Goal: Navigation & Orientation: Find specific page/section

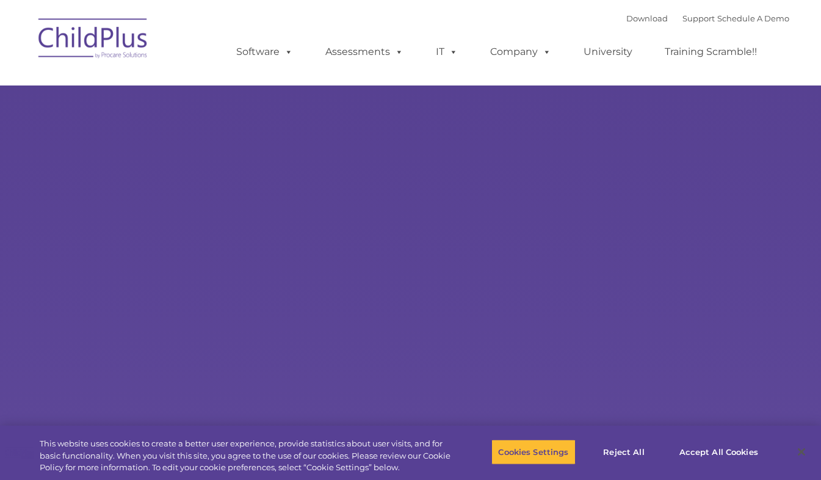
type input ""
select select "MEDIUM"
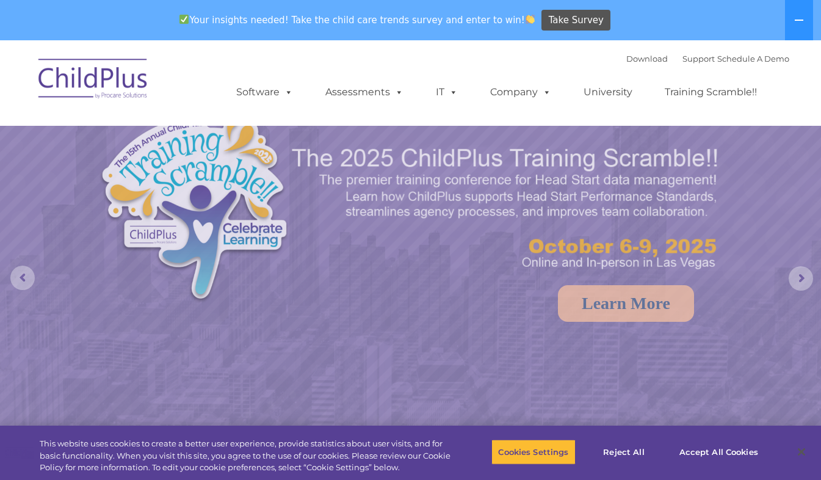
click at [805, 33] on button at bounding box center [799, 20] width 28 height 40
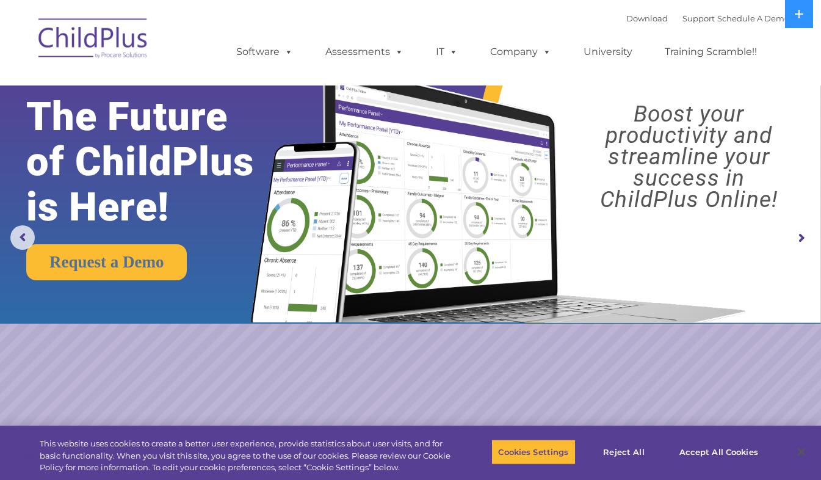
click at [116, 48] on img at bounding box center [93, 40] width 122 height 61
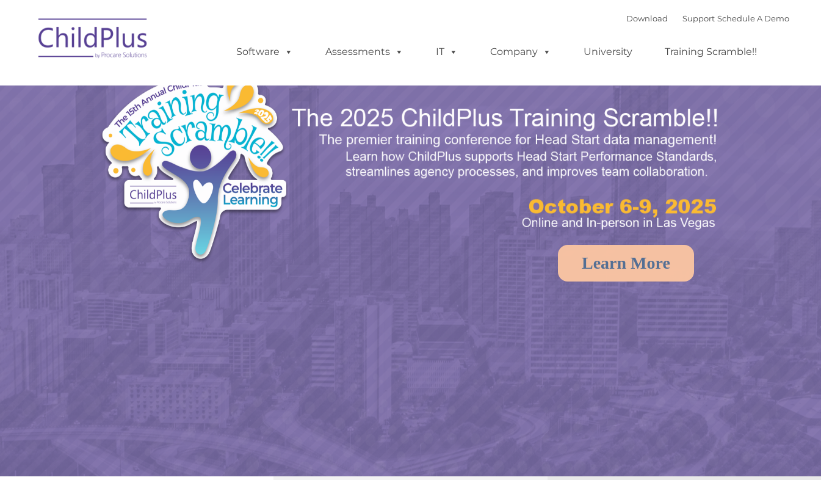
select select "MEDIUM"
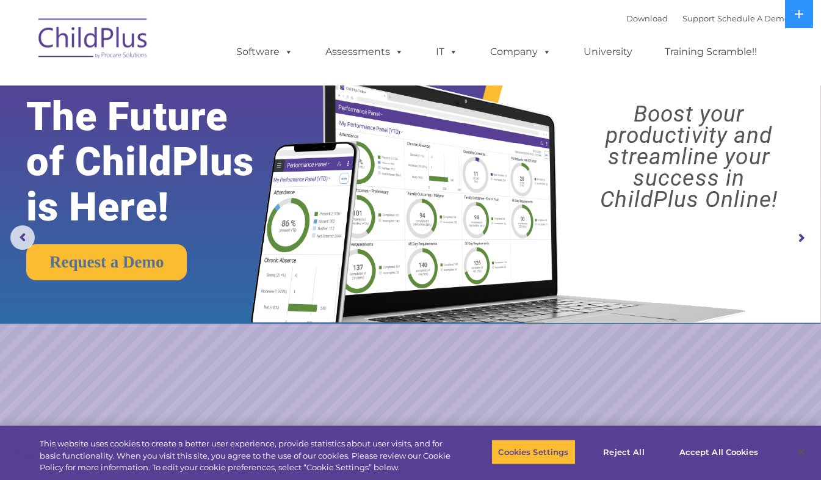
click at [794, 25] on button at bounding box center [799, 14] width 28 height 28
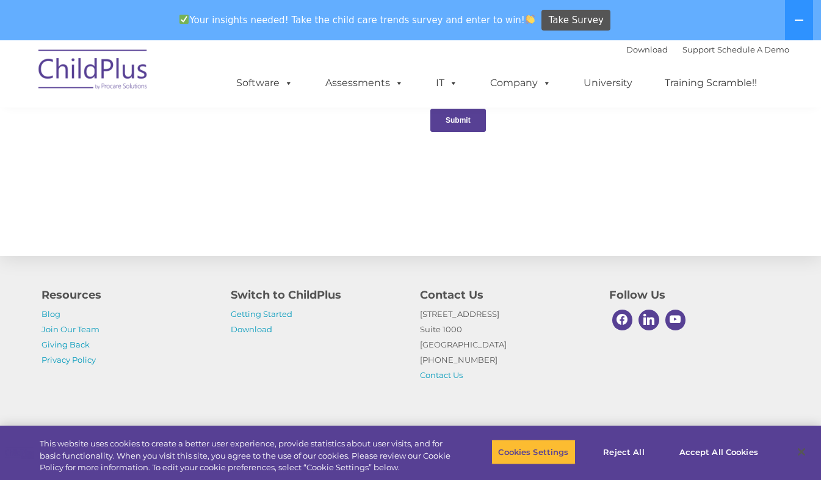
scroll to position [1363, 0]
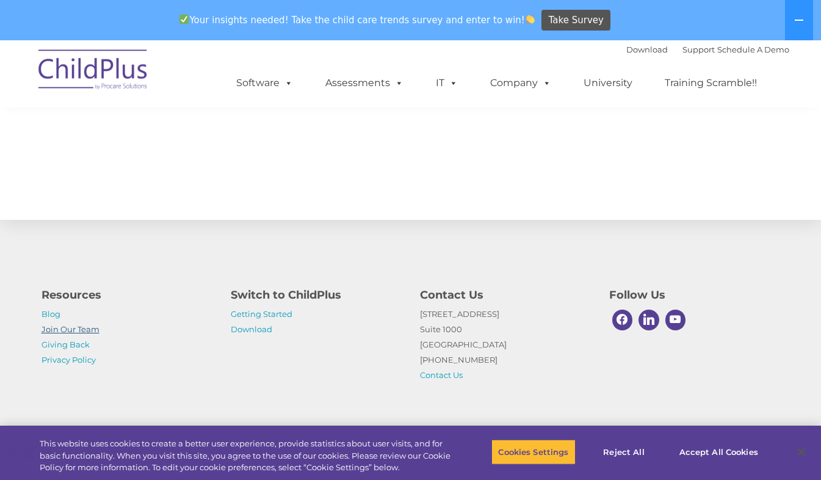
click at [79, 332] on link "Join Our Team" at bounding box center [71, 329] width 58 height 10
